Goal: Transaction & Acquisition: Purchase product/service

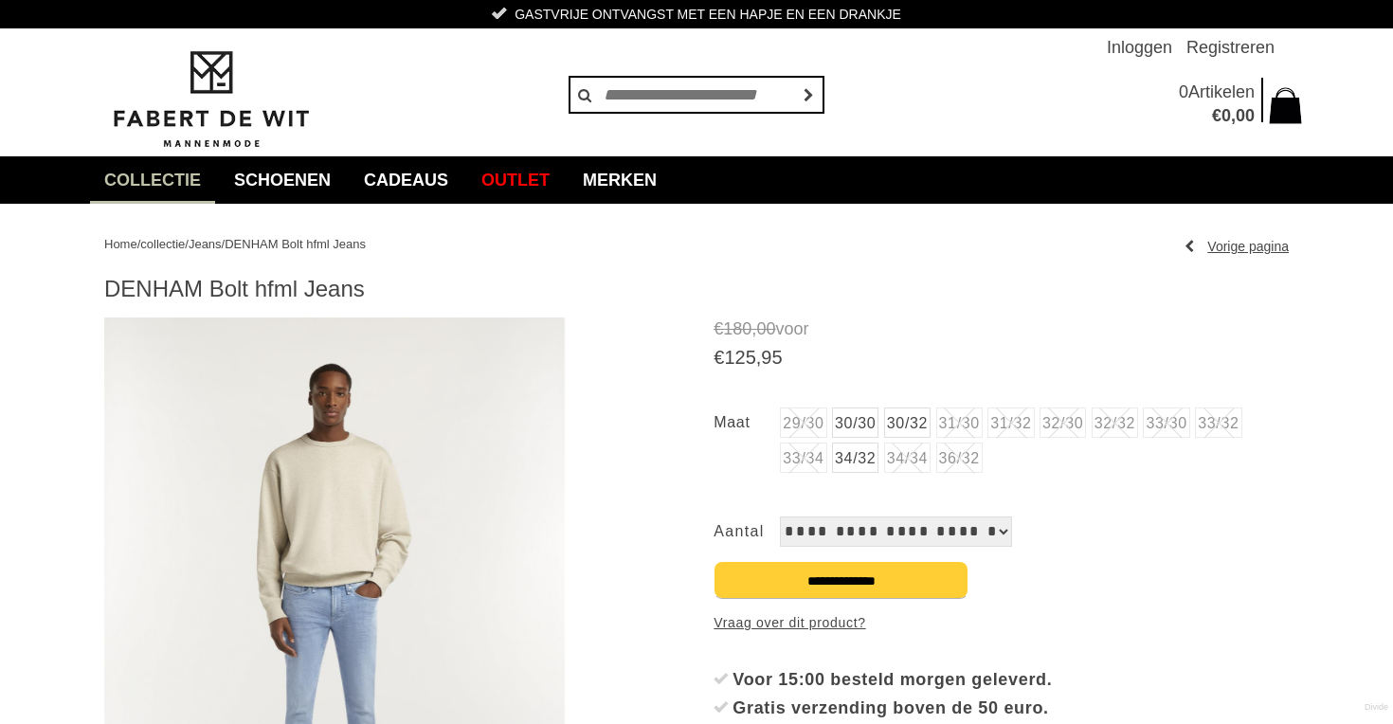
click at [915, 425] on link "30/32" at bounding box center [907, 422] width 46 height 30
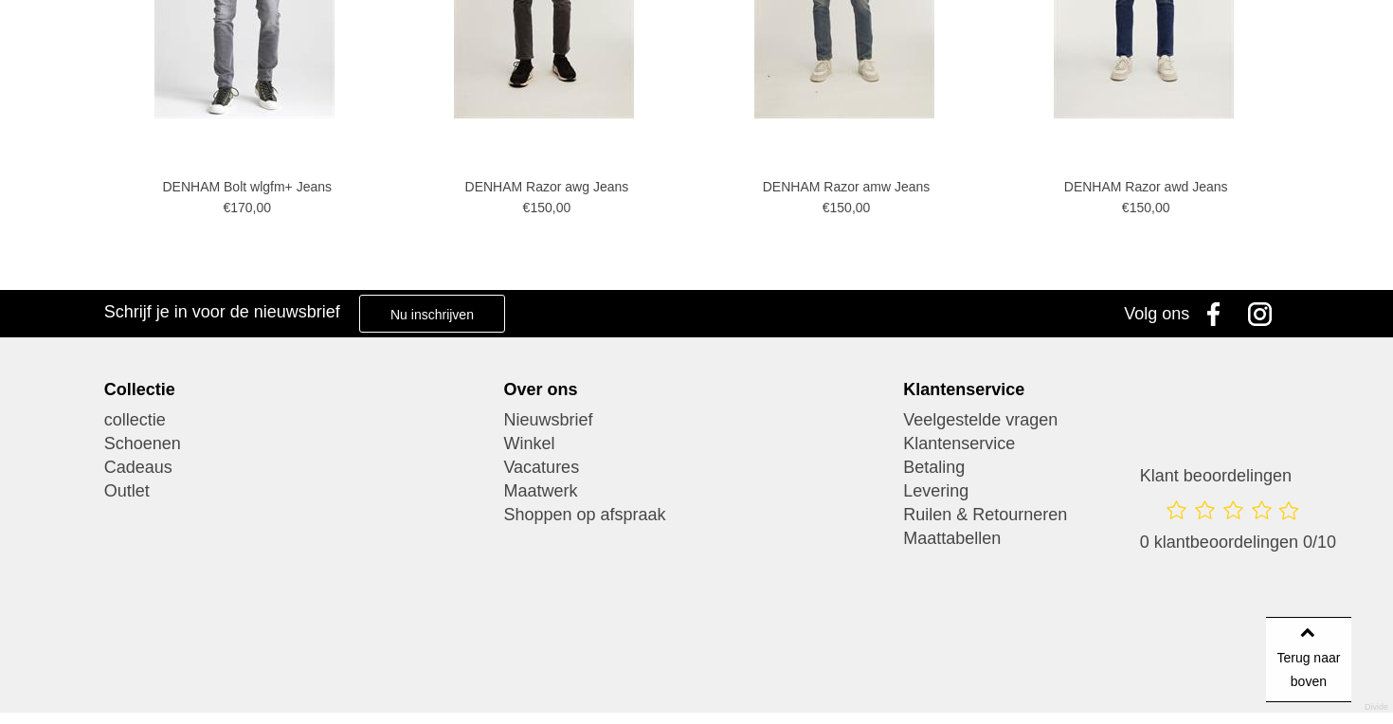
scroll to position [1863, 0]
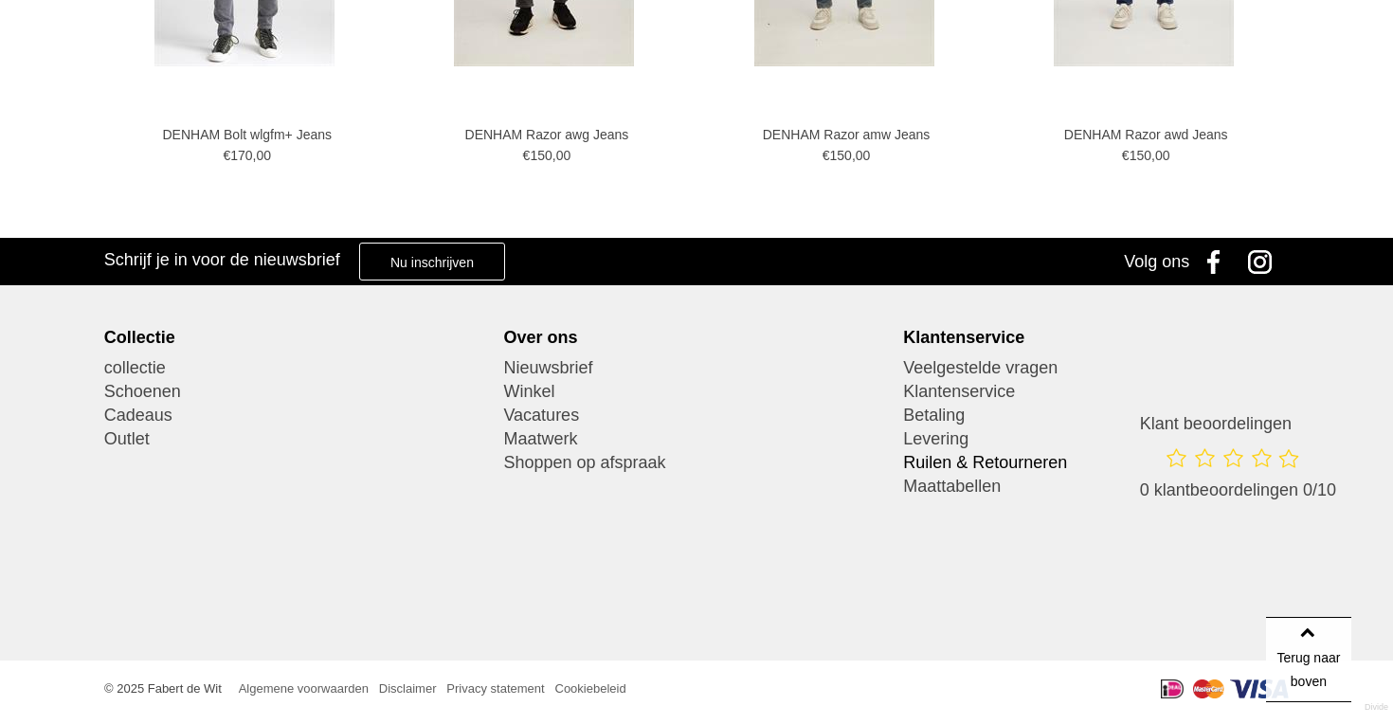
click at [968, 461] on link "Ruilen & Retourneren" at bounding box center [1096, 463] width 386 height 24
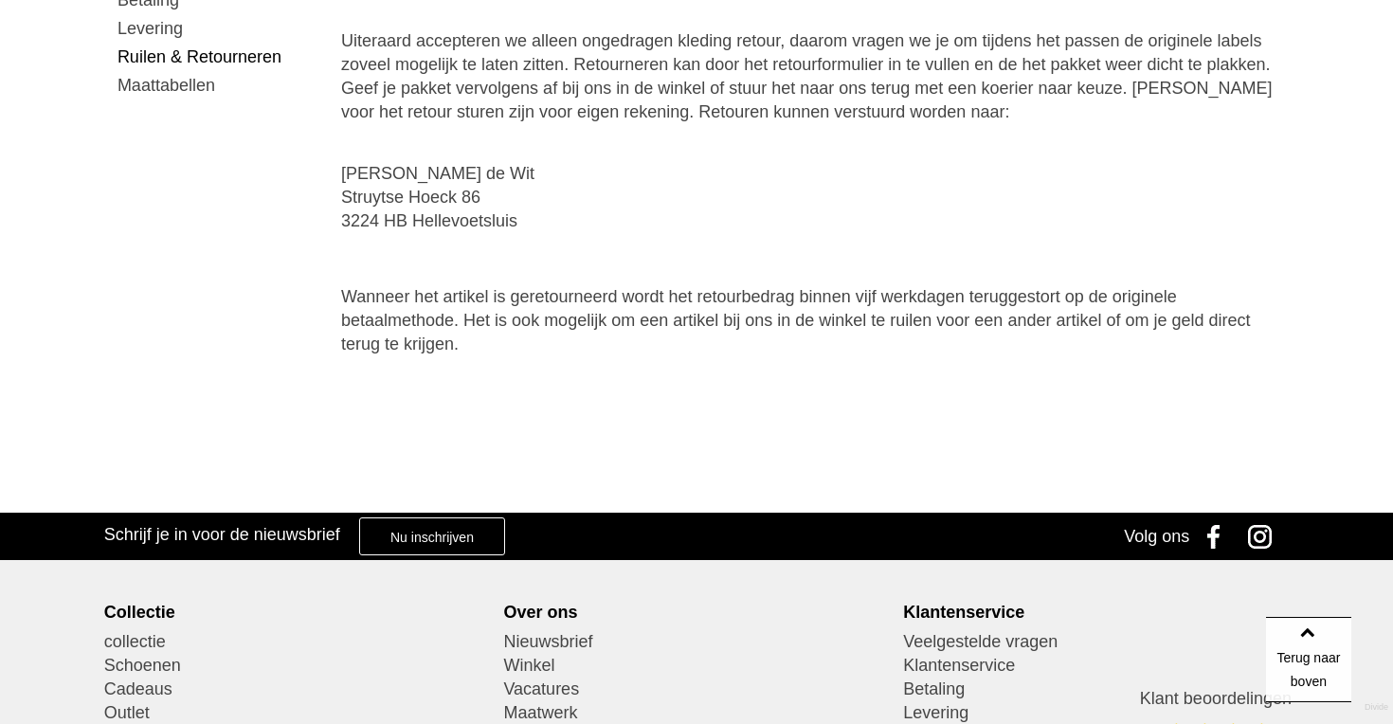
scroll to position [242, 0]
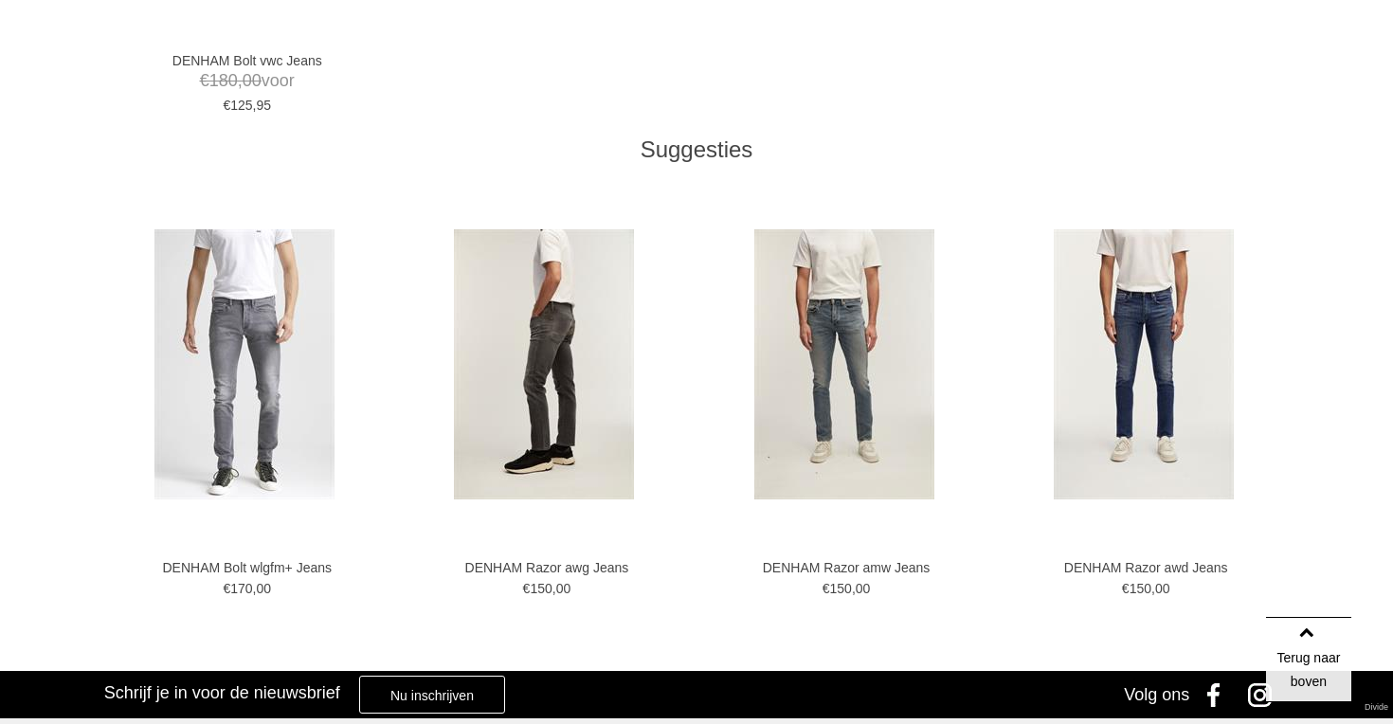
scroll to position [1592, 0]
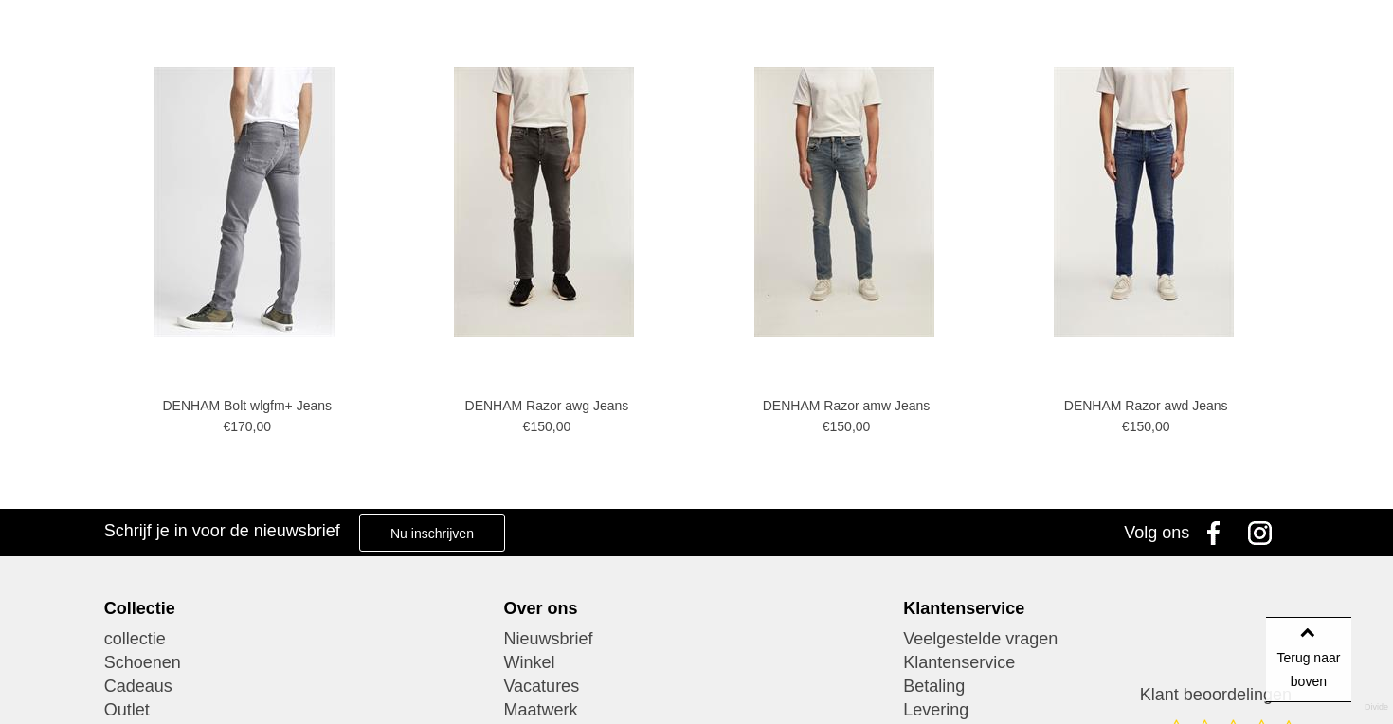
click at [289, 192] on img at bounding box center [244, 202] width 180 height 270
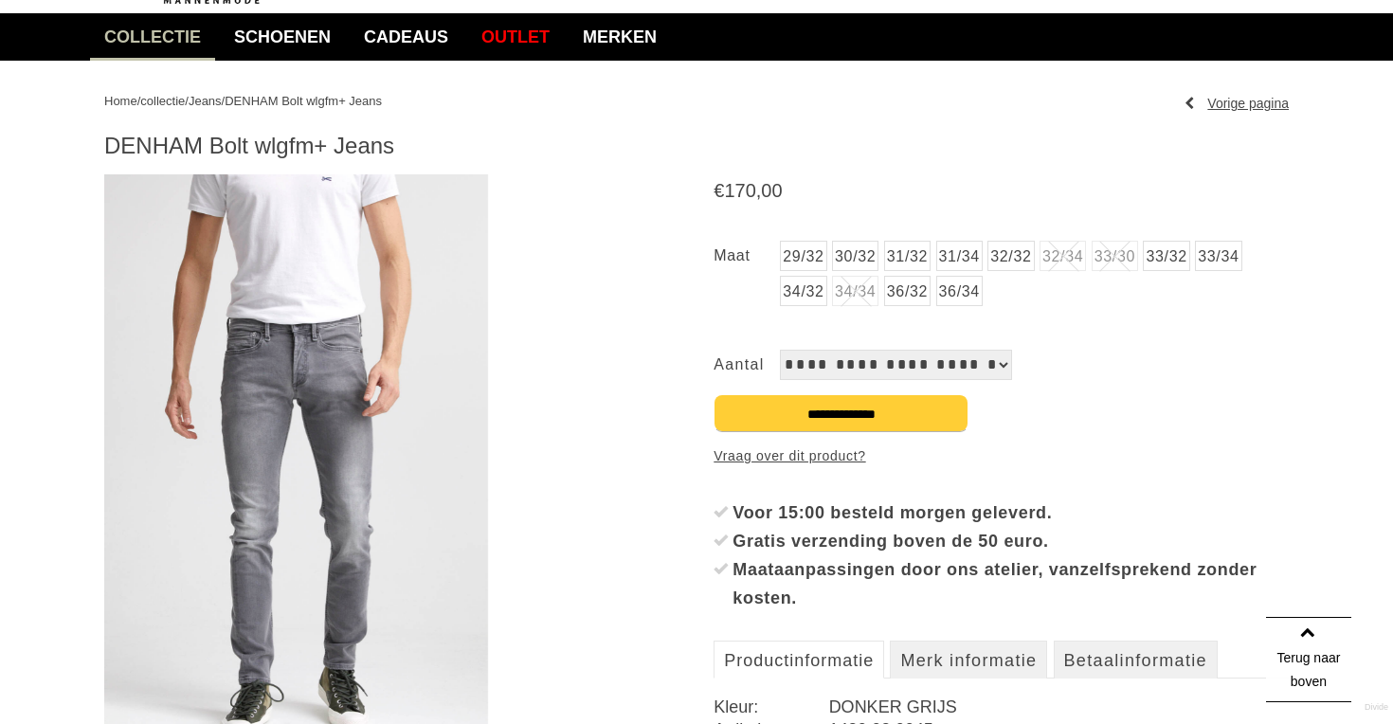
scroll to position [425, 0]
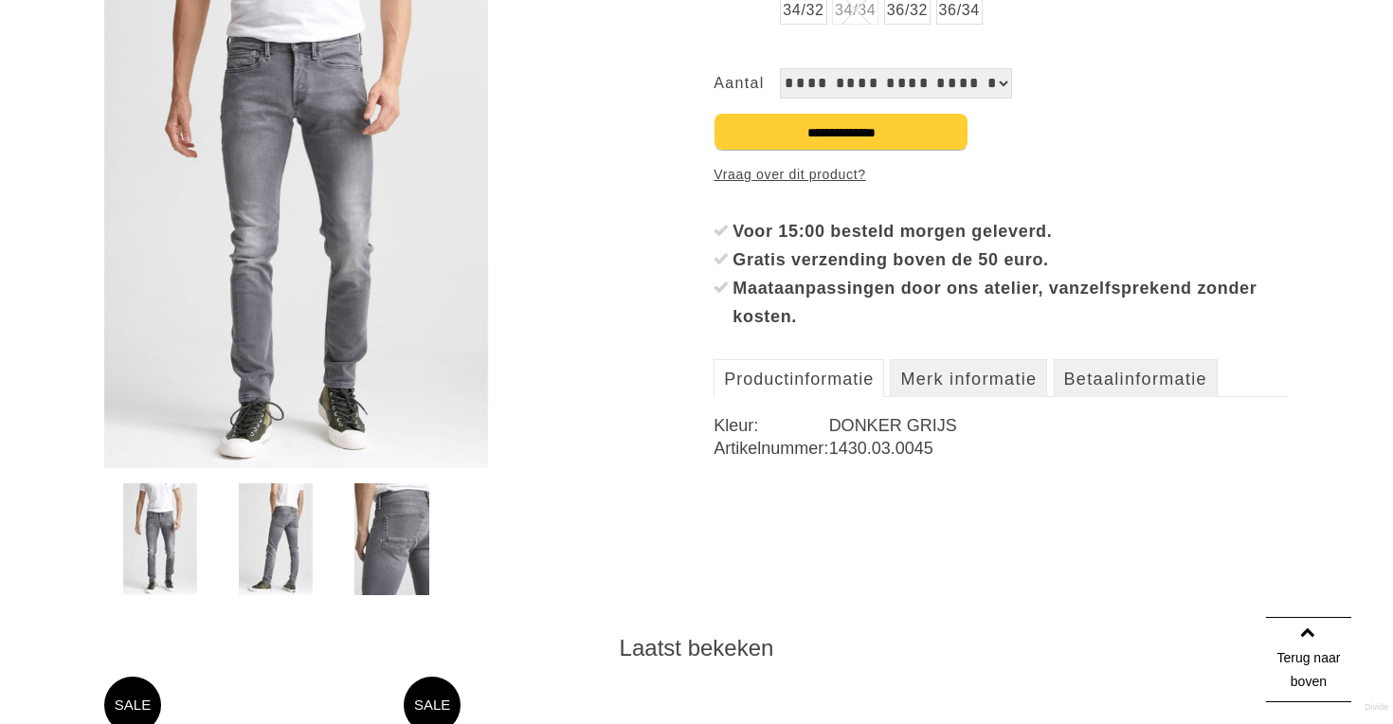
click at [299, 552] on img at bounding box center [276, 539] width 74 height 112
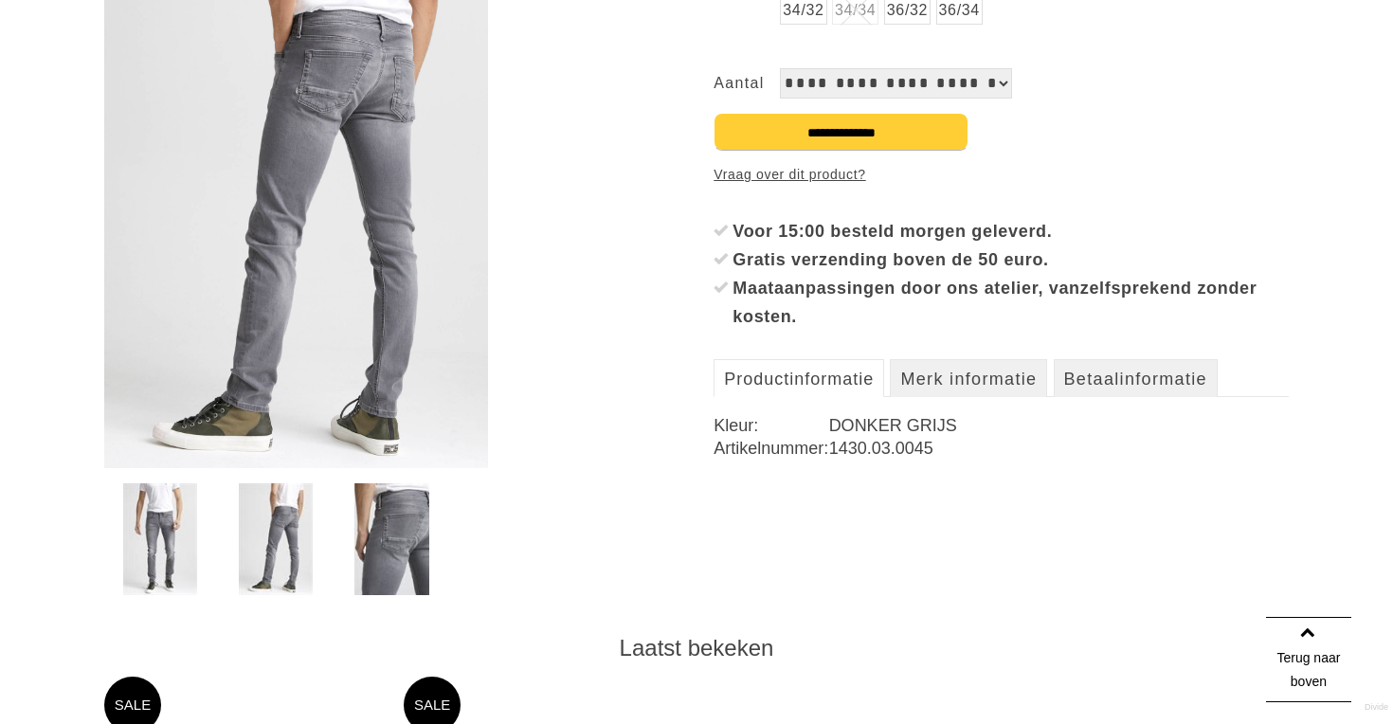
click at [410, 545] on img at bounding box center [391, 539] width 74 height 112
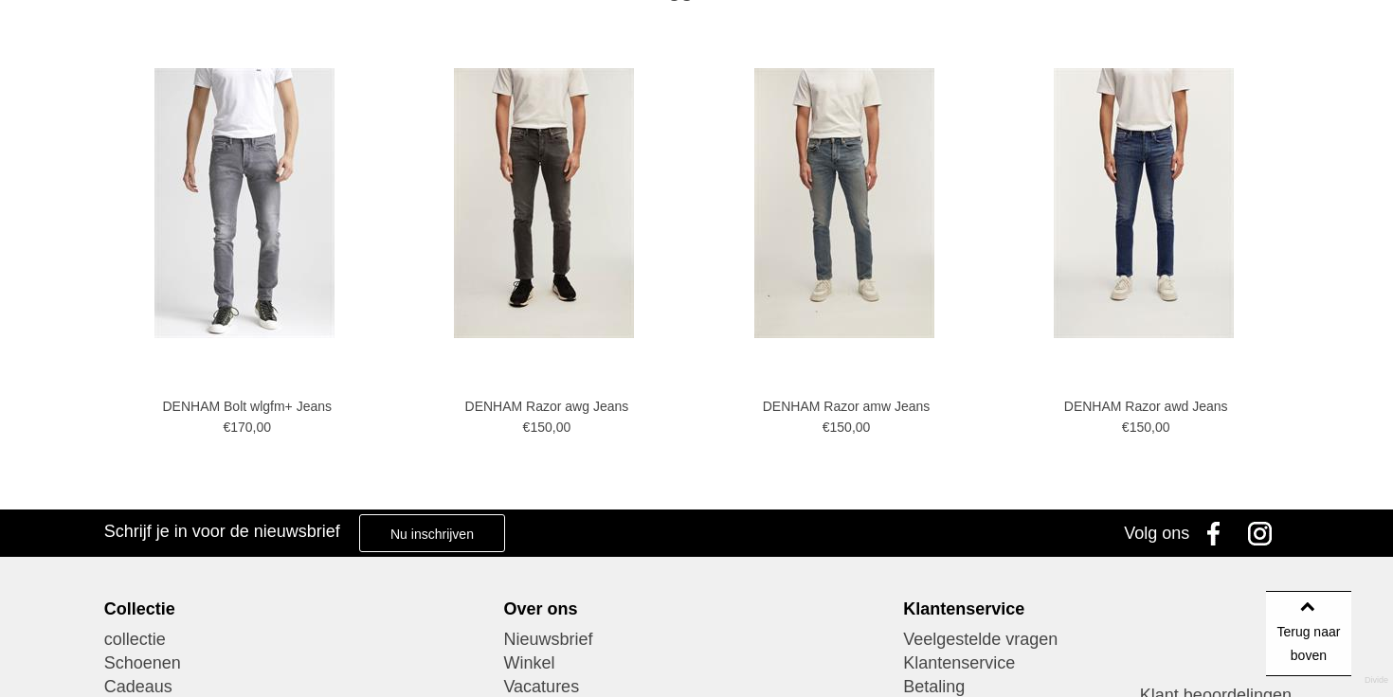
scroll to position [1591, 0]
